Goal: Find specific page/section: Find specific page/section

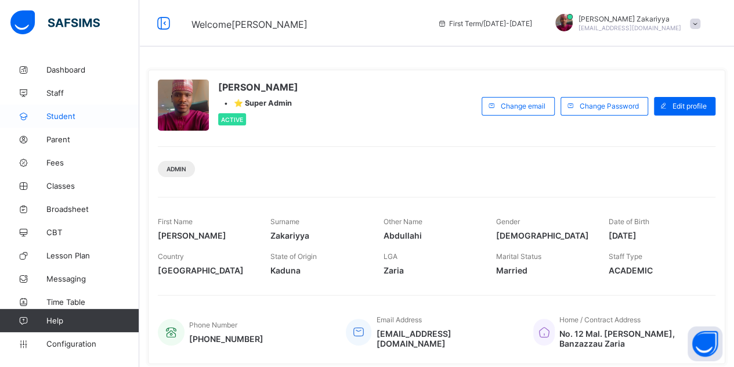
click at [66, 120] on span "Student" at bounding box center [92, 115] width 93 height 9
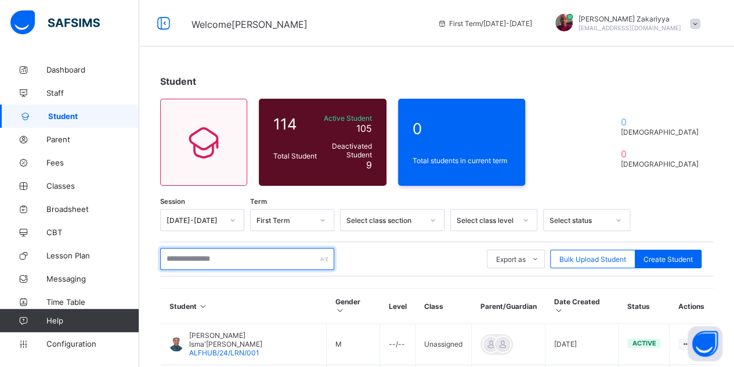
click at [188, 256] on input "text" at bounding box center [247, 259] width 174 height 22
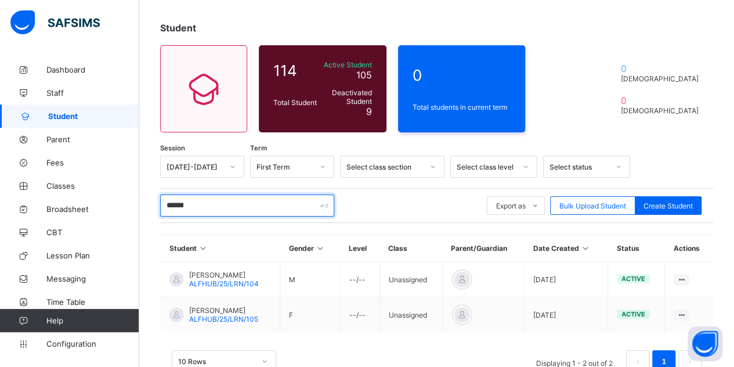
scroll to position [63, 0]
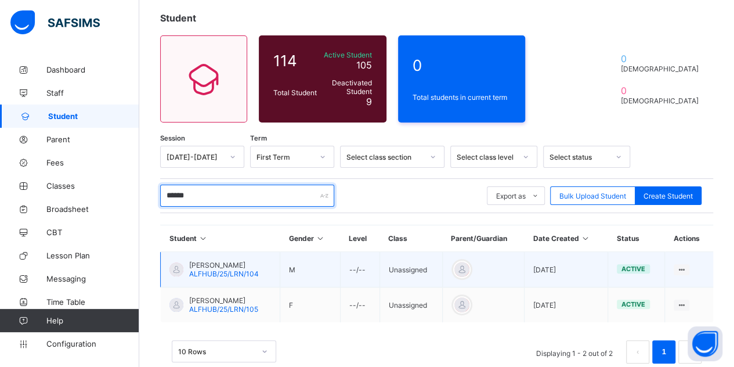
type input "******"
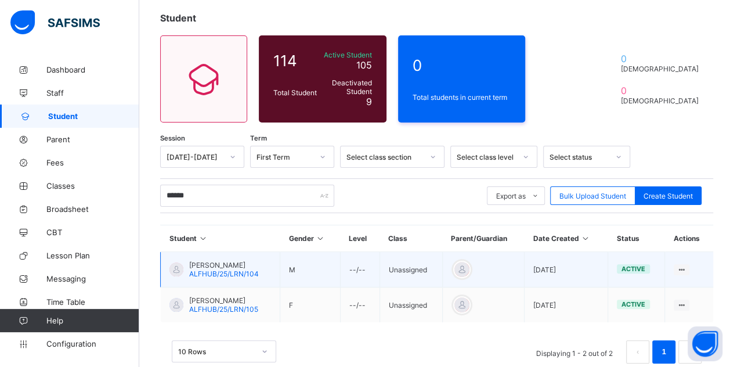
click at [233, 263] on span "Ibrahim Dahiru Sulaiman" at bounding box center [224, 264] width 70 height 9
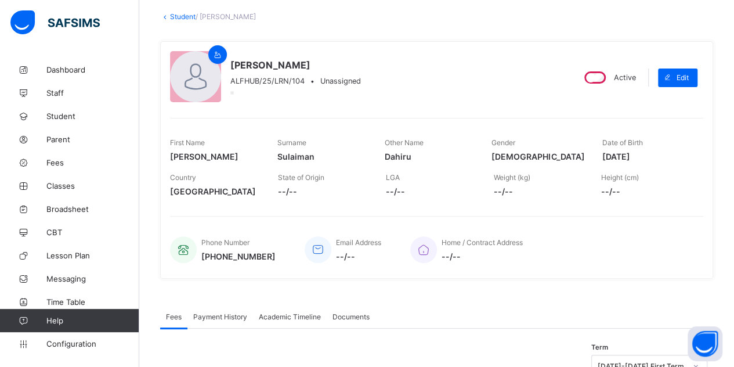
click at [179, 15] on link "Student" at bounding box center [183, 16] width 26 height 9
